Goal: Navigation & Orientation: Find specific page/section

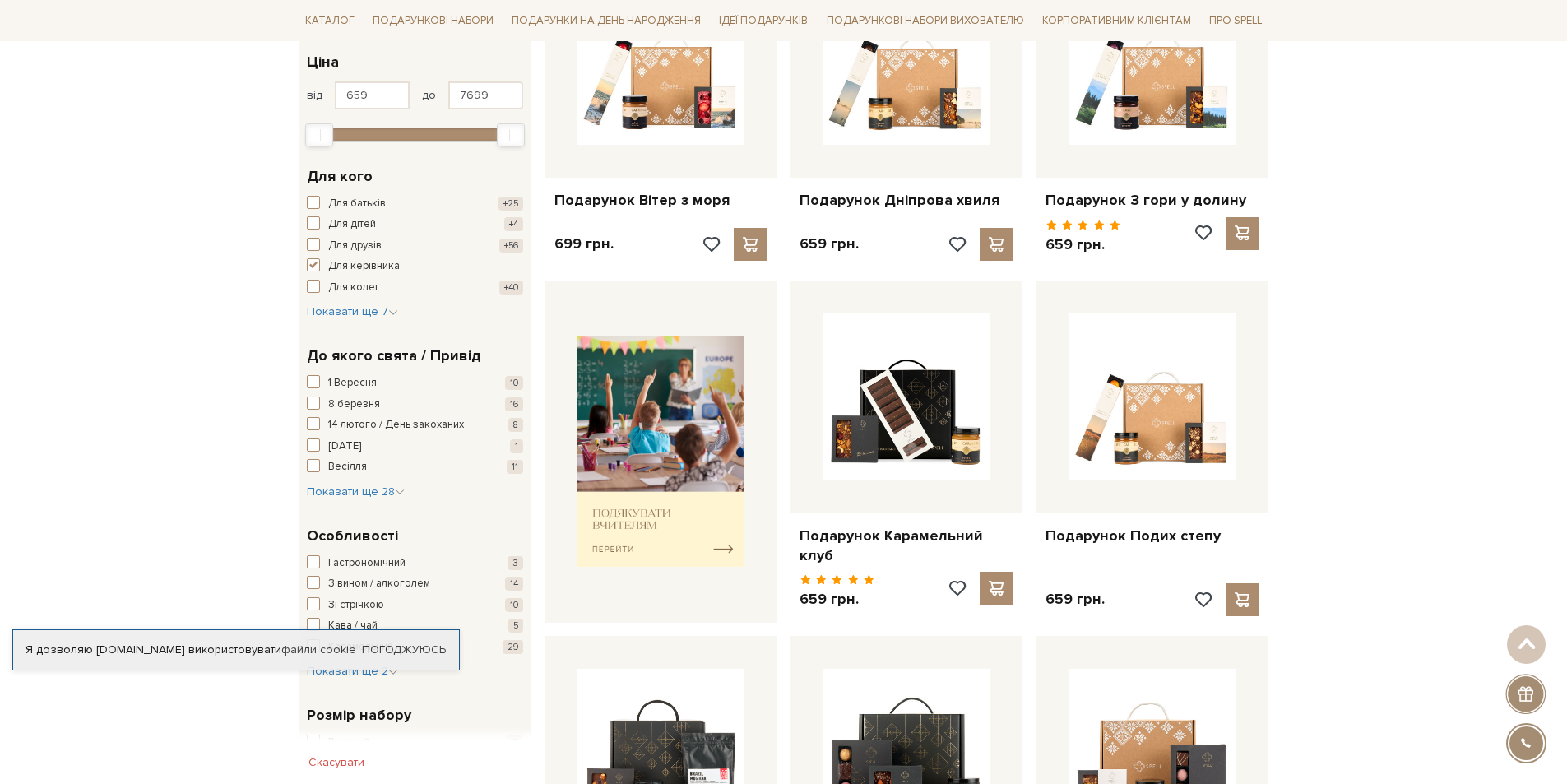
scroll to position [411, 0]
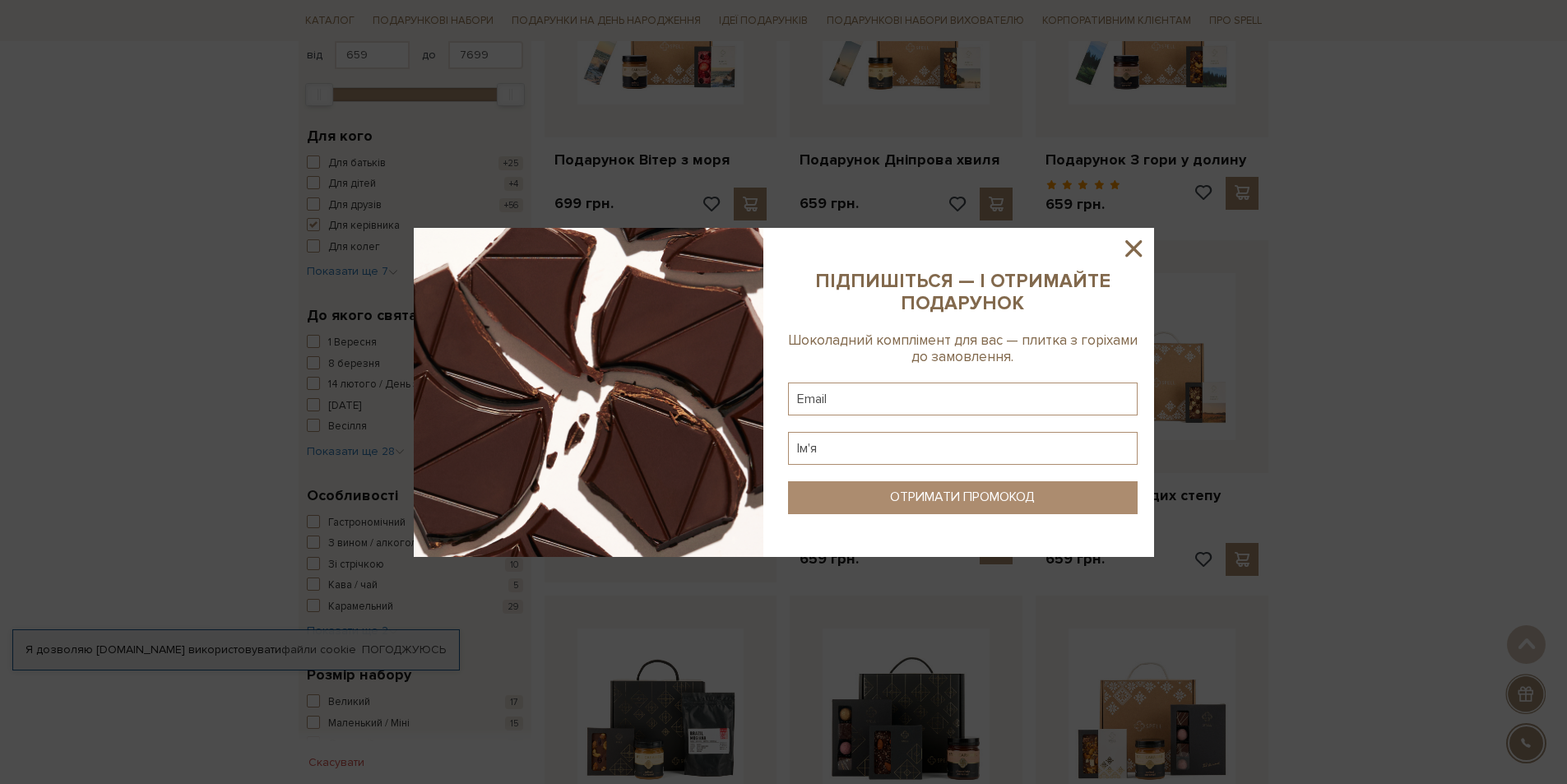
click at [1139, 243] on icon at bounding box center [1133, 248] width 16 height 16
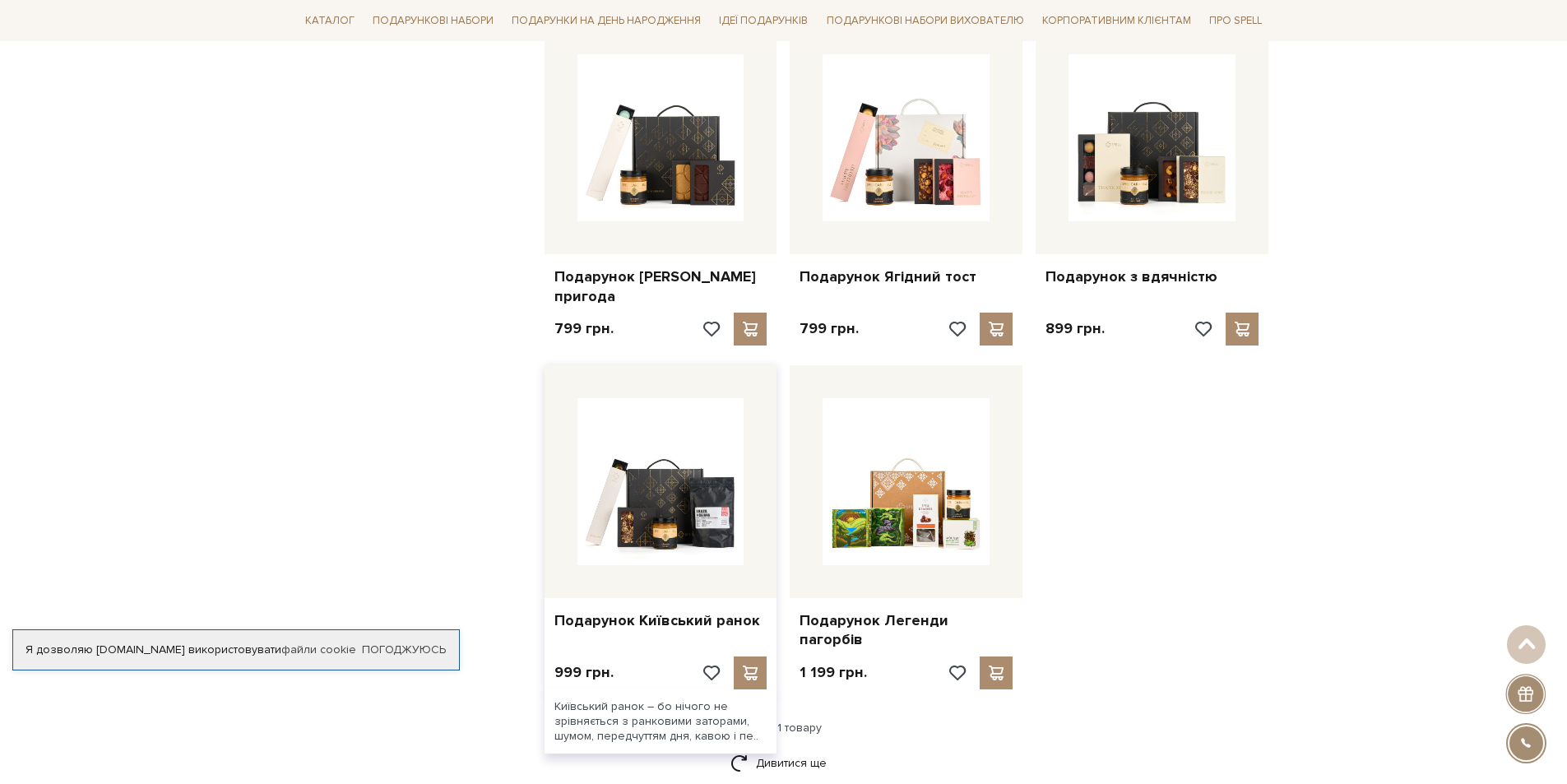
scroll to position [1644, 0]
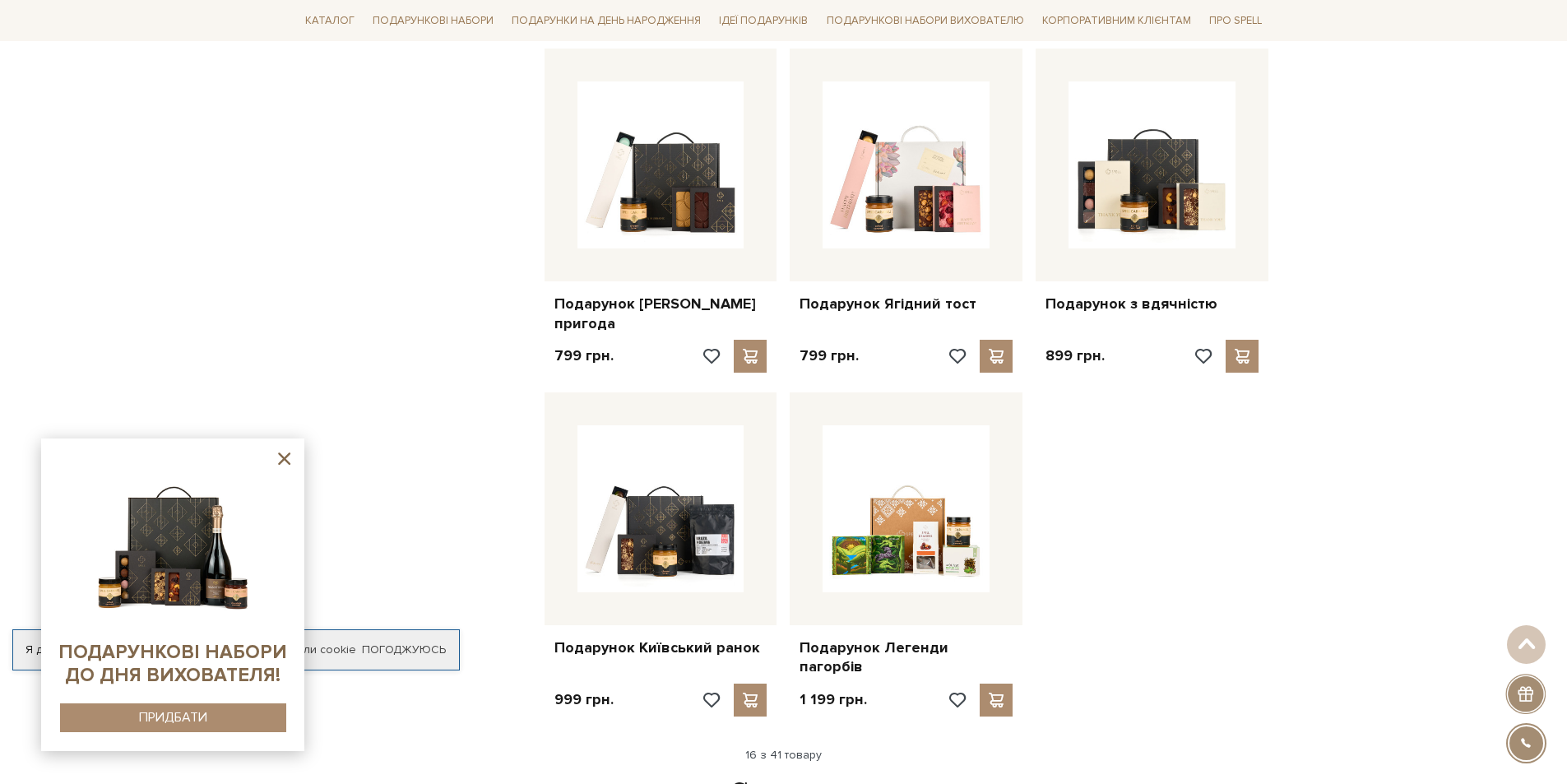
click at [164, 552] on img at bounding box center [173, 541] width 168 height 168
click at [172, 542] on img at bounding box center [173, 541] width 168 height 168
click at [283, 461] on icon at bounding box center [284, 458] width 13 height 13
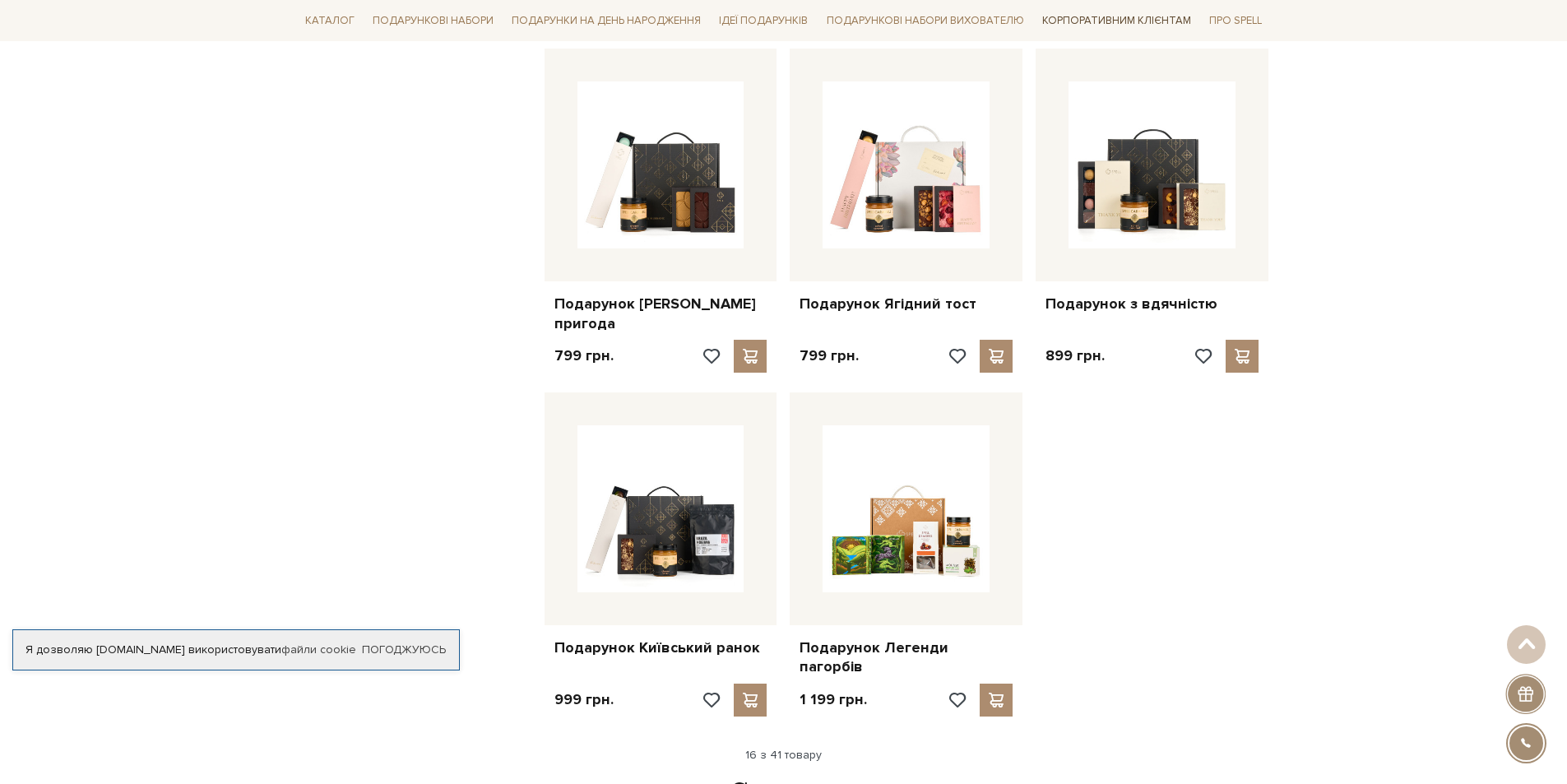
click at [1117, 18] on link "Корпоративним клієнтам" at bounding box center [1117, 20] width 162 height 28
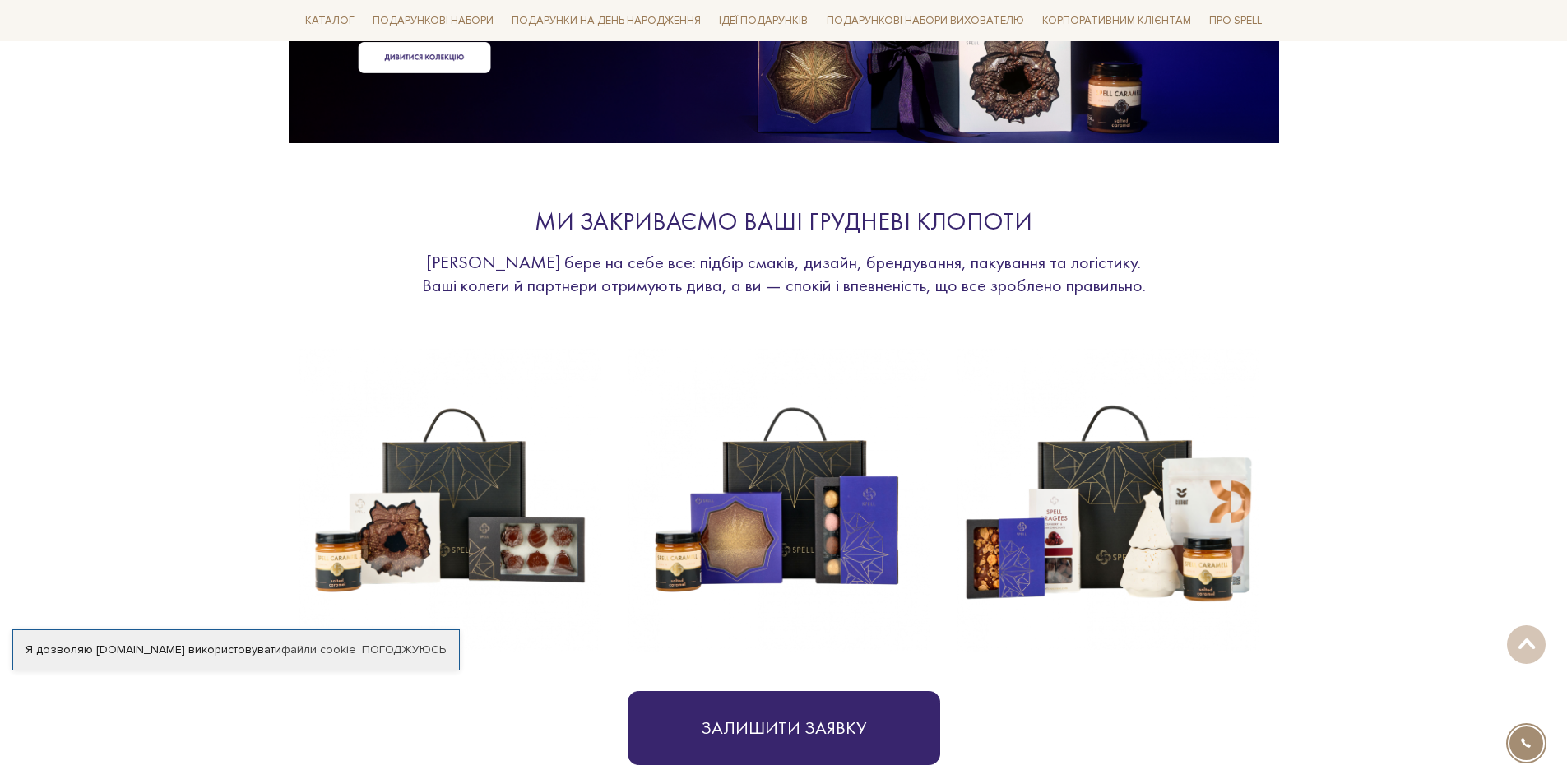
scroll to position [493, 0]
